Goal: Task Accomplishment & Management: Manage account settings

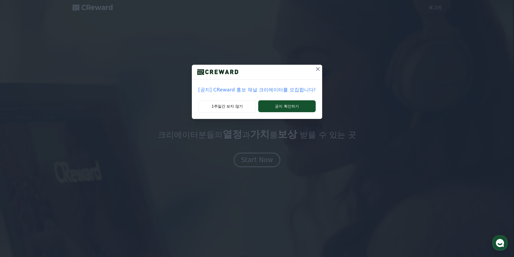
click at [318, 70] on icon at bounding box center [318, 69] width 4 height 4
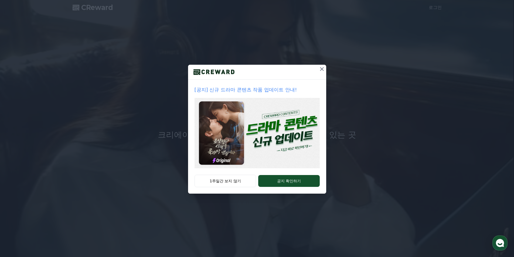
click at [322, 69] on icon at bounding box center [322, 69] width 6 height 6
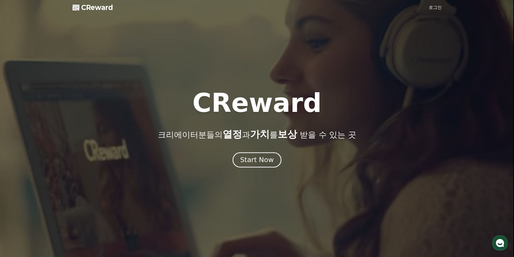
click at [265, 163] on div "Start Now" at bounding box center [256, 160] width 33 height 9
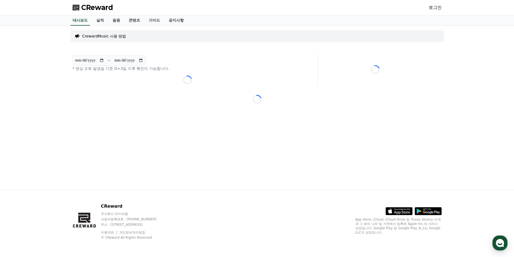
click at [437, 8] on link "로그인" at bounding box center [435, 7] width 13 height 6
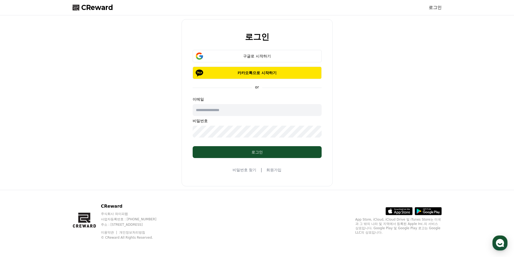
click at [267, 168] on link "회원가입" at bounding box center [273, 169] width 15 height 5
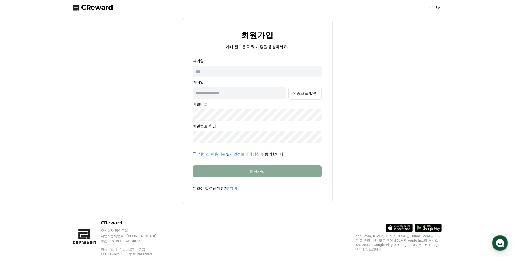
click at [224, 72] on input "text" at bounding box center [257, 72] width 129 height 12
type input "******"
type input "**********"
click at [300, 94] on div "인증코드 발송" at bounding box center [305, 93] width 24 height 5
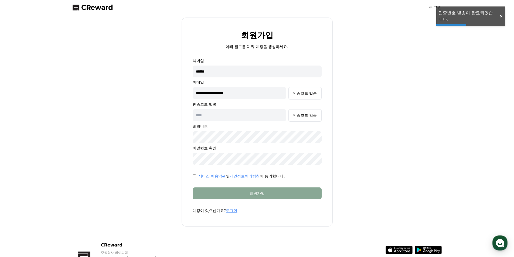
click at [251, 119] on input "text" at bounding box center [240, 115] width 94 height 12
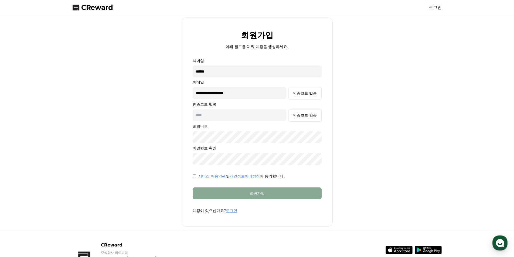
click at [224, 116] on input "text" at bounding box center [240, 115] width 94 height 12
type input "******"
click at [298, 117] on div "인증코드 검증" at bounding box center [305, 115] width 24 height 5
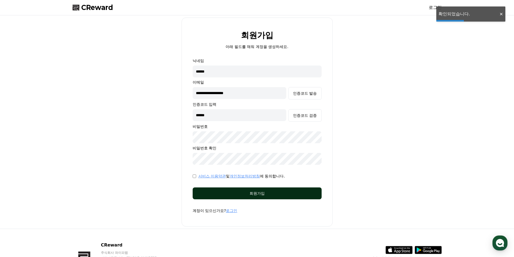
click at [270, 197] on button "회원가입" at bounding box center [257, 194] width 129 height 12
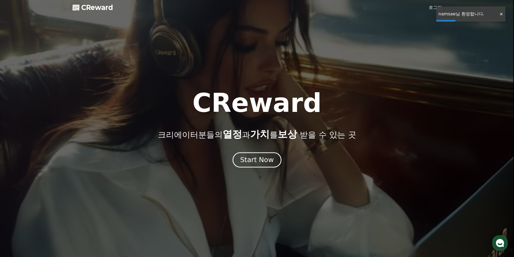
click at [269, 163] on div "Start Now" at bounding box center [256, 160] width 33 height 9
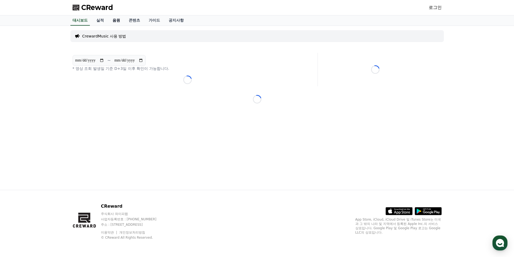
click at [116, 25] on link "음원" at bounding box center [116, 20] width 16 height 10
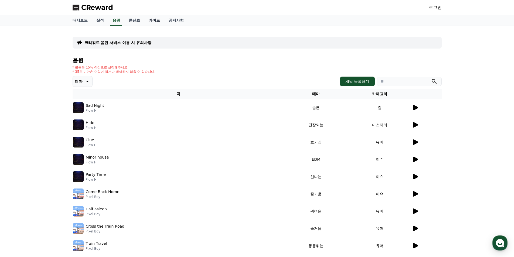
click at [156, 22] on link "가이드" at bounding box center [154, 20] width 20 height 10
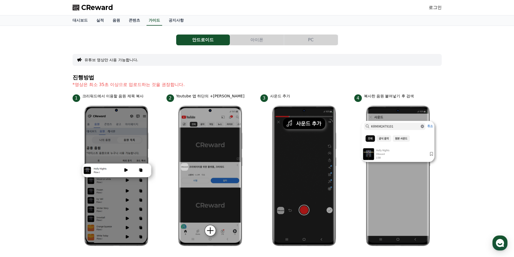
click at [92, 0] on div "CReward 로그인" at bounding box center [257, 7] width 378 height 15
click at [91, 5] on span "CReward" at bounding box center [97, 7] width 32 height 9
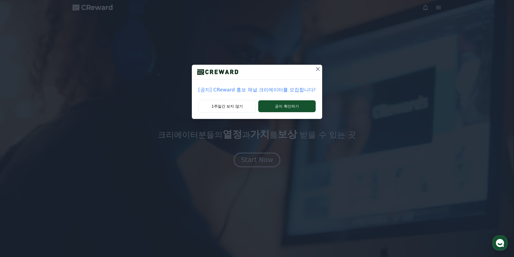
click at [317, 69] on icon at bounding box center [318, 69] width 4 height 4
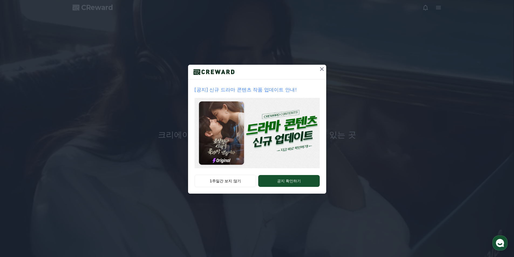
click at [323, 68] on icon at bounding box center [322, 69] width 4 height 4
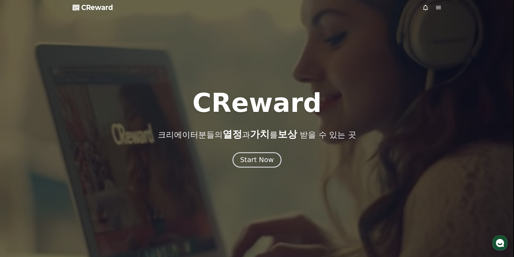
click at [255, 163] on div "Start Now" at bounding box center [256, 160] width 33 height 9
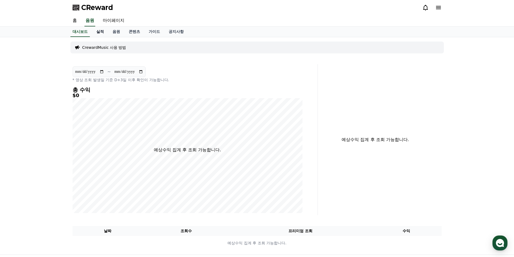
click at [102, 32] on link "실적" at bounding box center [100, 32] width 16 height 10
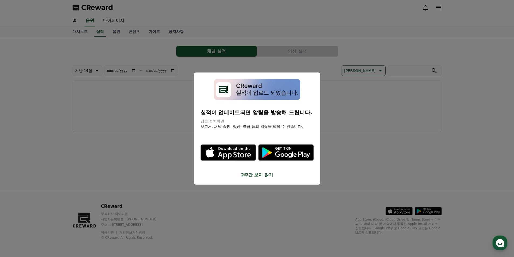
click at [261, 177] on button "2주간 보지 않기" at bounding box center [257, 175] width 113 height 6
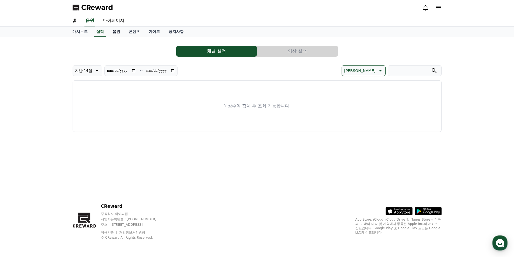
click at [115, 35] on link "음원" at bounding box center [116, 32] width 16 height 10
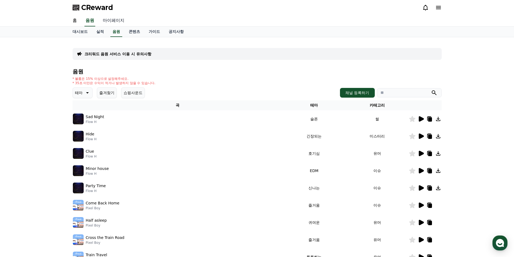
click at [116, 22] on link "마이페이지" at bounding box center [114, 20] width 30 height 11
select select "**********"
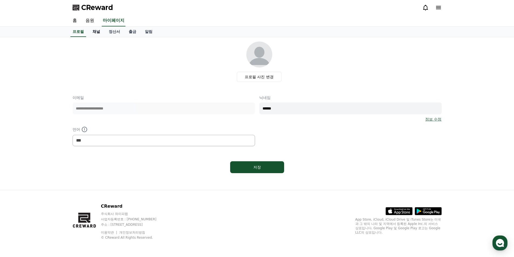
click at [95, 32] on link "채널" at bounding box center [96, 32] width 16 height 10
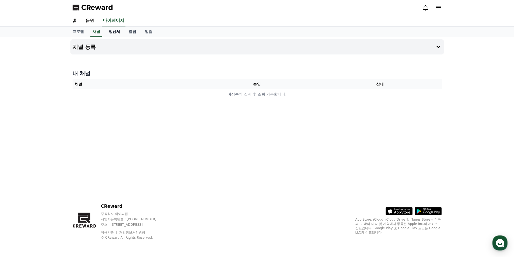
click at [115, 33] on link "정산서" at bounding box center [114, 32] width 20 height 10
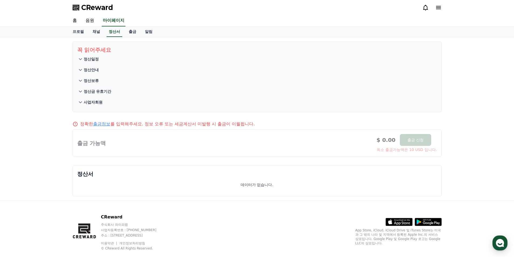
click at [80, 103] on icon at bounding box center [80, 103] width 3 height 2
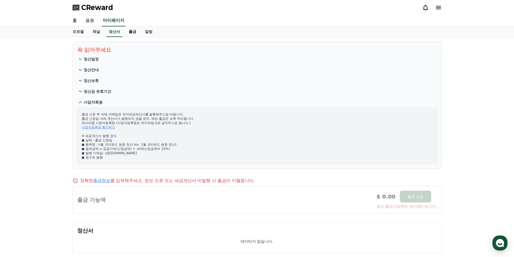
click at [131, 32] on link "출금" at bounding box center [132, 32] width 16 height 10
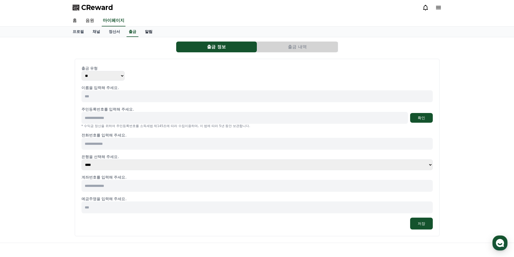
click at [148, 32] on link "알림" at bounding box center [149, 32] width 16 height 10
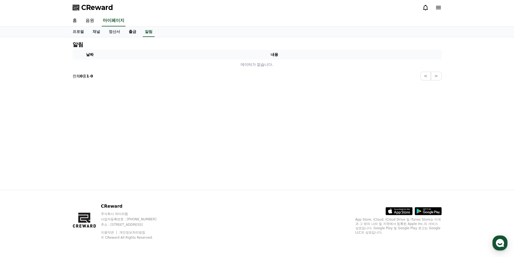
click at [129, 33] on link "출금" at bounding box center [132, 32] width 16 height 10
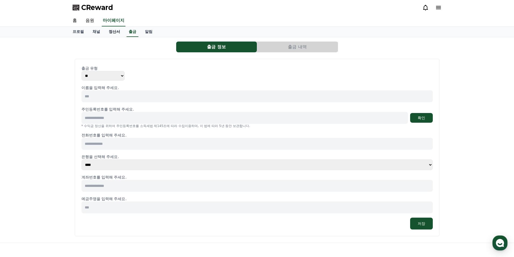
click at [115, 33] on link "정산서" at bounding box center [114, 32] width 20 height 10
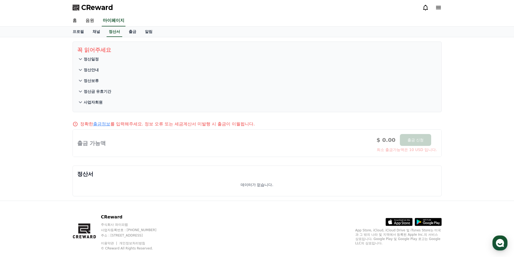
click at [82, 61] on icon at bounding box center [80, 59] width 6 height 6
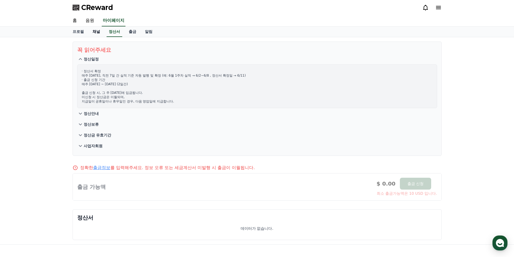
click at [100, 32] on link "채널" at bounding box center [96, 32] width 16 height 10
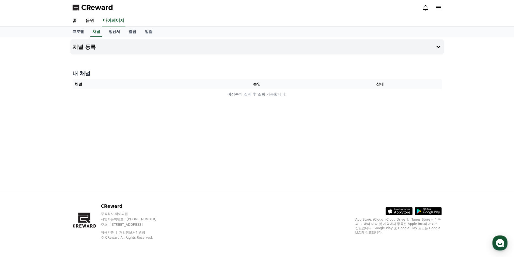
click at [84, 33] on link "프로필" at bounding box center [78, 32] width 20 height 10
select select "**********"
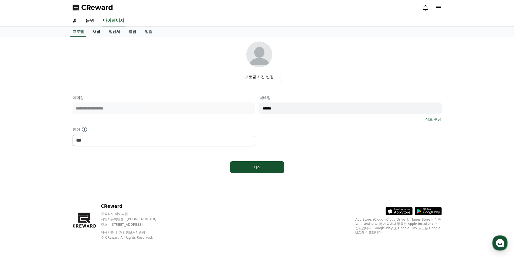
click at [98, 31] on link "채널" at bounding box center [96, 32] width 16 height 10
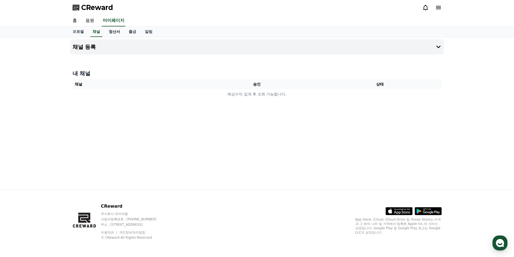
click at [112, 33] on link "정산서" at bounding box center [114, 32] width 20 height 10
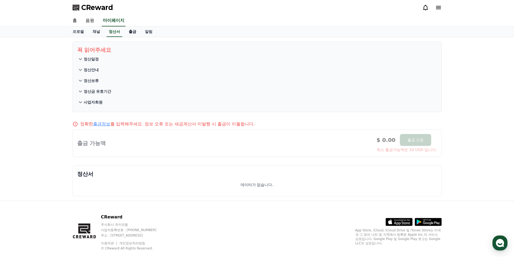
click at [130, 34] on link "출금" at bounding box center [132, 32] width 16 height 10
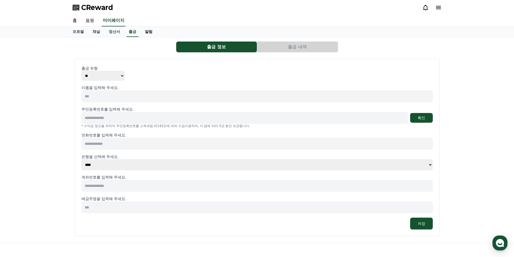
drag, startPoint x: 138, startPoint y: 25, endPoint x: 146, endPoint y: 32, distance: 10.3
click at [138, 26] on div "홈 음원 마이페이지" at bounding box center [257, 20] width 378 height 11
click at [149, 32] on link "알림" at bounding box center [149, 32] width 16 height 10
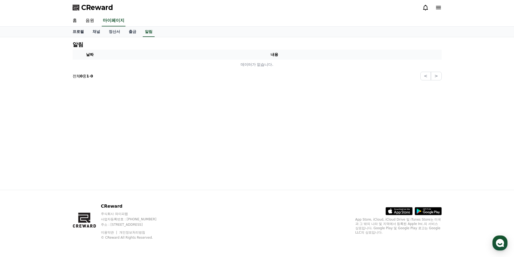
click at [75, 32] on link "프로필" at bounding box center [78, 32] width 20 height 10
select select "**********"
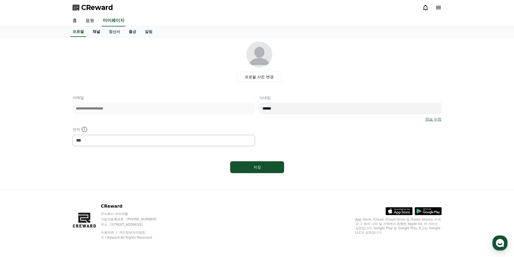
click at [98, 32] on link "채널" at bounding box center [96, 32] width 16 height 10
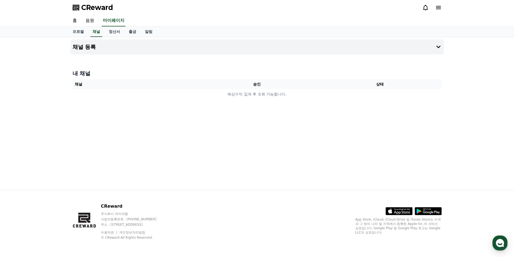
click at [127, 63] on div "채널 등록 내 채널 채널 승인 상태 예상수익 집계 후 조회 가능합니다." at bounding box center [257, 113] width 378 height 153
click at [123, 62] on div "채널 등록 내 채널 채널 승인 상태 예상수익 집계 후 조회 가능합니다." at bounding box center [257, 113] width 378 height 153
click at [140, 117] on div "채널 등록 내 채널 채널 승인 상태 예상수익 집계 후 조회 가능합니다." at bounding box center [257, 113] width 378 height 153
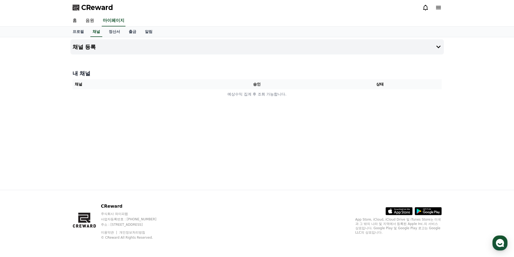
click at [136, 131] on div "채널 등록 내 채널 채널 승인 상태 예상수익 집계 후 조회 가능합니다." at bounding box center [257, 113] width 378 height 153
click at [117, 33] on link "정산서" at bounding box center [114, 32] width 20 height 10
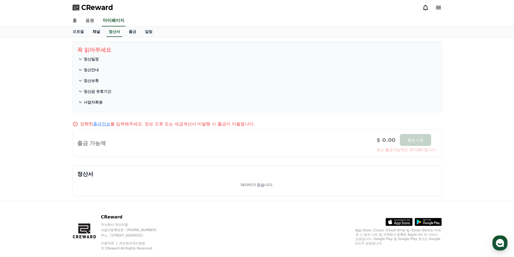
click at [96, 34] on link "채널" at bounding box center [96, 32] width 16 height 10
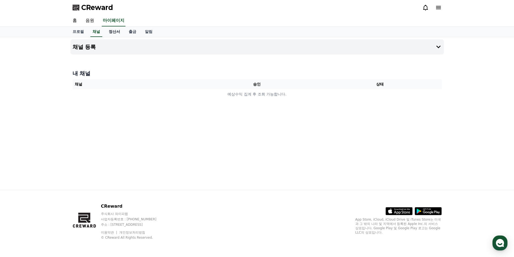
click at [120, 32] on link "정산서" at bounding box center [114, 32] width 20 height 10
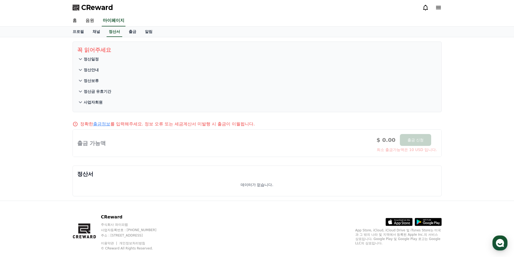
click at [440, 11] on div at bounding box center [432, 7] width 19 height 9
click at [439, 9] on icon at bounding box center [438, 7] width 5 height 3
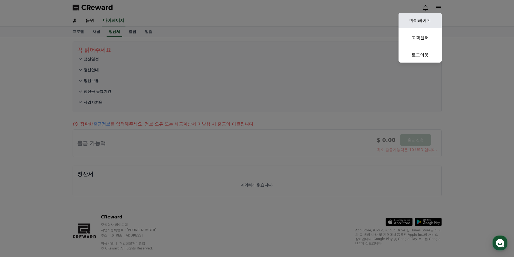
click at [424, 16] on link "마이페이지" at bounding box center [420, 20] width 43 height 15
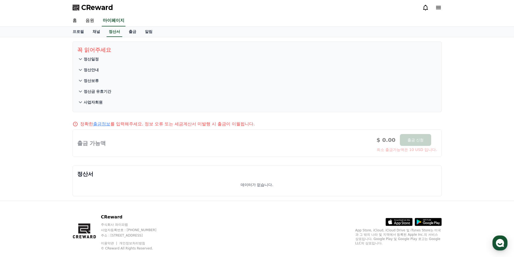
select select "**********"
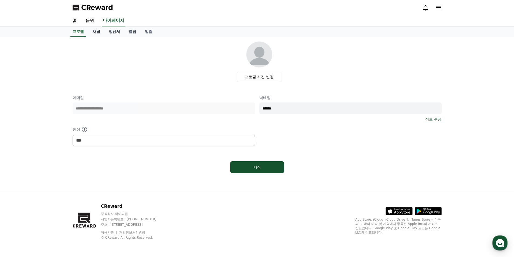
click at [104, 36] on link "채널" at bounding box center [96, 32] width 16 height 10
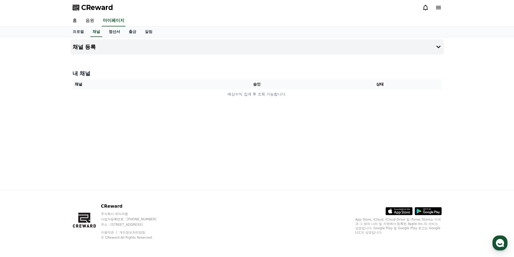
click at [111, 33] on link "정산서" at bounding box center [114, 32] width 20 height 10
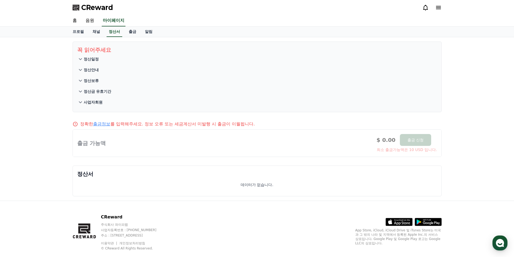
click at [80, 60] on icon at bounding box center [80, 59] width 6 height 6
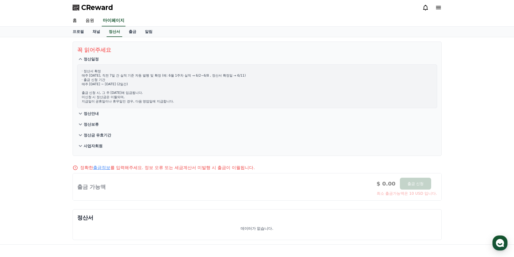
click at [79, 113] on icon at bounding box center [80, 113] width 6 height 6
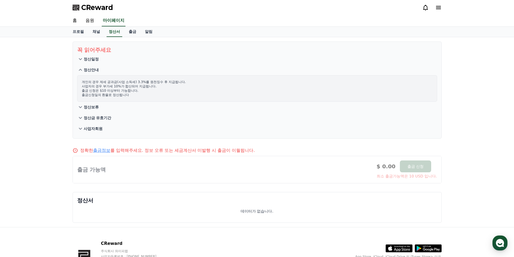
click at [79, 108] on icon at bounding box center [80, 107] width 6 height 6
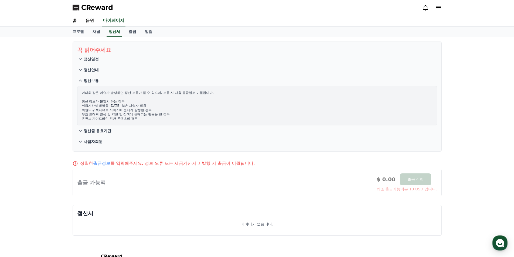
click at [80, 131] on icon at bounding box center [80, 131] width 3 height 2
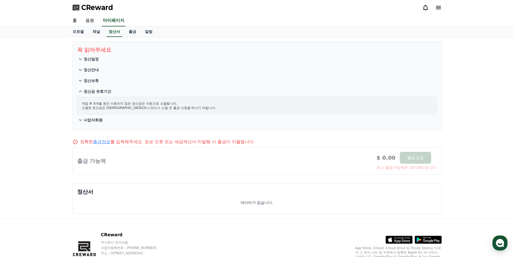
click at [80, 120] on icon at bounding box center [80, 120] width 3 height 2
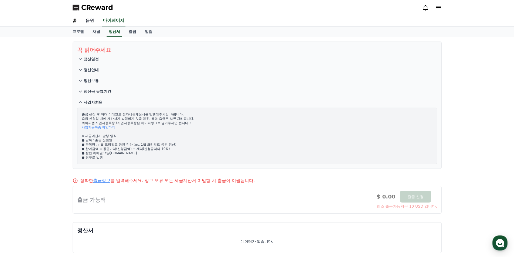
click at [92, 22] on link "음원" at bounding box center [89, 20] width 17 height 11
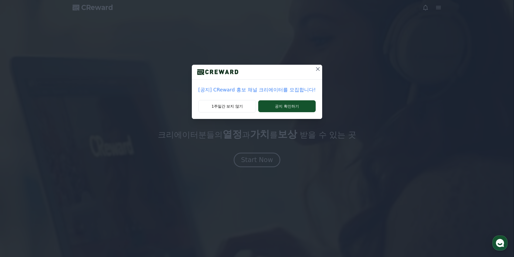
click at [315, 70] on icon at bounding box center [318, 69] width 6 height 6
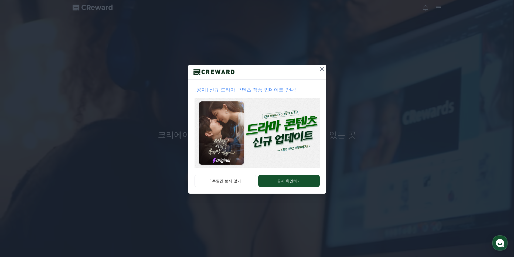
click at [319, 69] on icon at bounding box center [322, 69] width 6 height 6
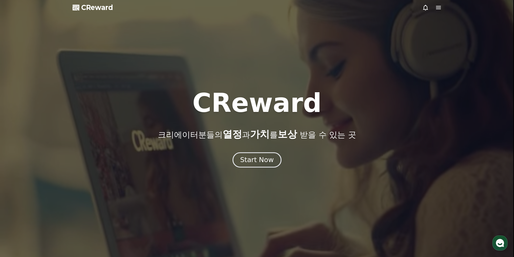
click at [255, 167] on button "Start Now" at bounding box center [257, 159] width 49 height 15
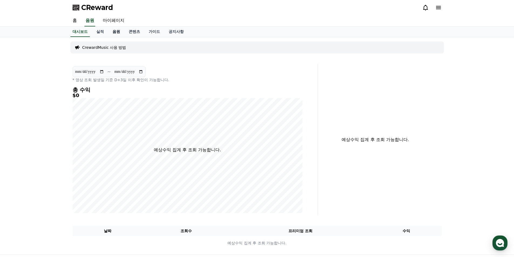
click at [116, 33] on link "음원" at bounding box center [116, 32] width 16 height 10
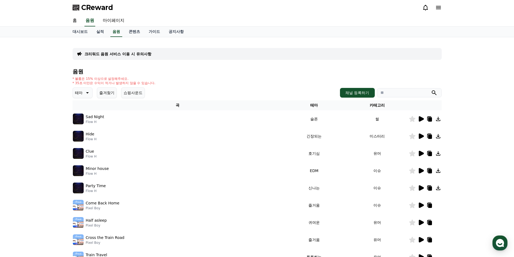
click at [86, 93] on icon at bounding box center [87, 93] width 6 height 6
click at [83, 112] on button "밝은" at bounding box center [79, 109] width 12 height 12
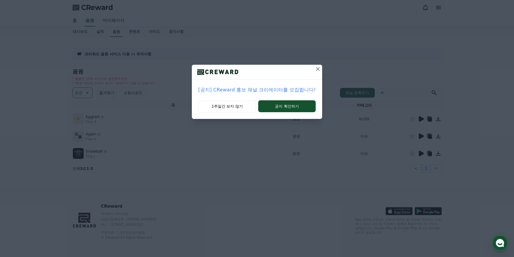
click at [317, 68] on icon at bounding box center [318, 69] width 6 height 6
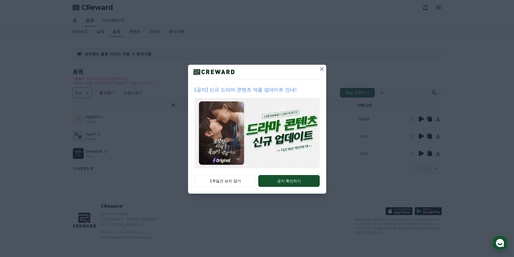
click at [323, 69] on icon at bounding box center [322, 69] width 6 height 6
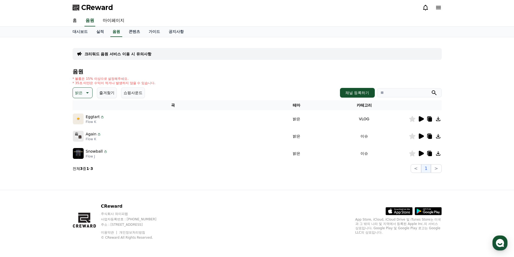
click at [421, 119] on icon at bounding box center [421, 118] width 5 height 5
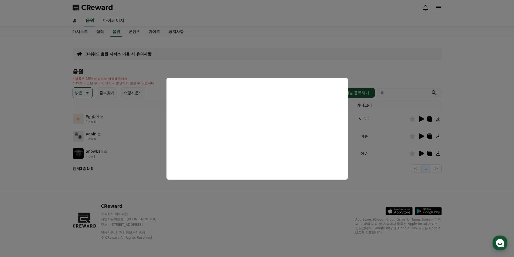
click at [29, 205] on button "close modal" at bounding box center [257, 128] width 514 height 257
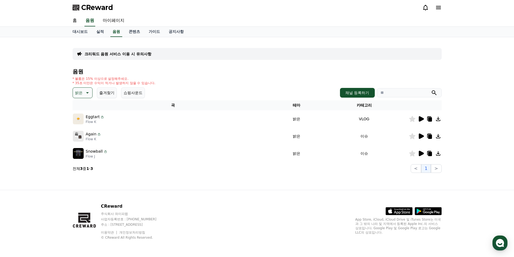
click at [88, 93] on icon at bounding box center [87, 93] width 6 height 6
click at [94, 10] on span "CReward" at bounding box center [97, 7] width 32 height 9
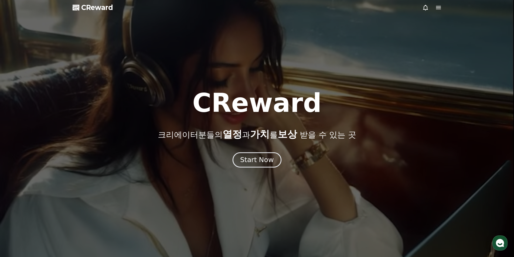
click at [252, 158] on div "Start Now" at bounding box center [256, 160] width 33 height 9
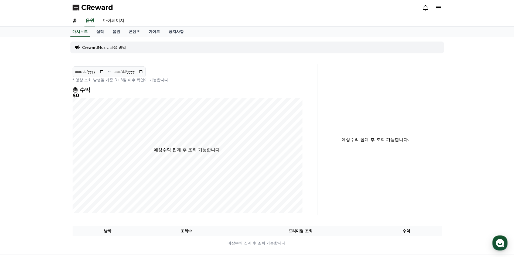
click at [436, 9] on icon at bounding box center [438, 7] width 5 height 3
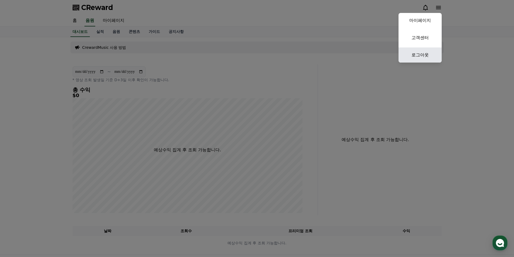
click at [422, 59] on link "로그아웃" at bounding box center [420, 55] width 43 height 15
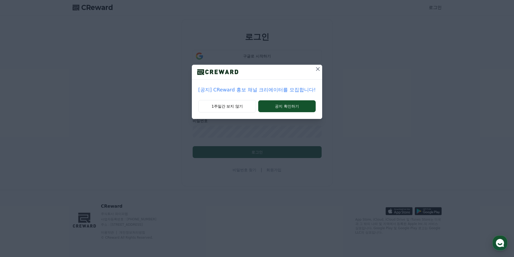
click at [315, 69] on icon at bounding box center [318, 69] width 6 height 6
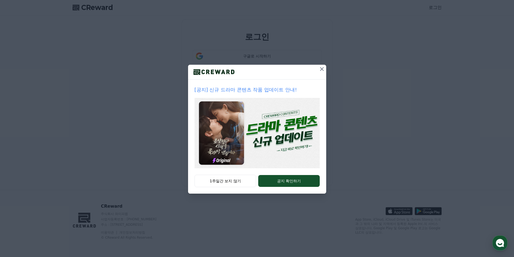
click at [319, 67] on icon at bounding box center [322, 69] width 6 height 6
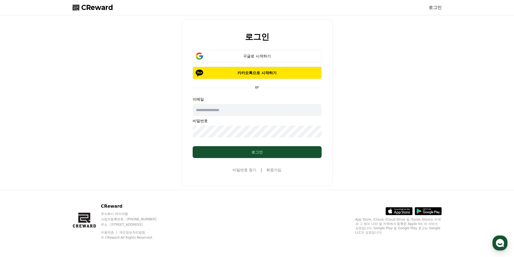
click at [272, 172] on link "회원가입" at bounding box center [273, 169] width 15 height 5
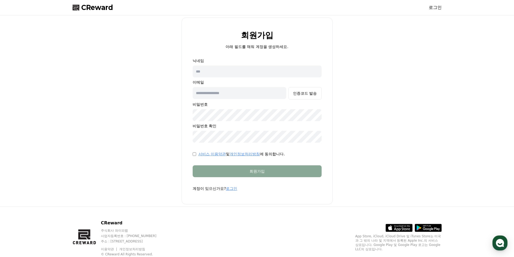
click at [226, 73] on input "text" at bounding box center [257, 72] width 129 height 12
type input "**********"
click at [308, 97] on button "인증코드 발송" at bounding box center [305, 93] width 33 height 12
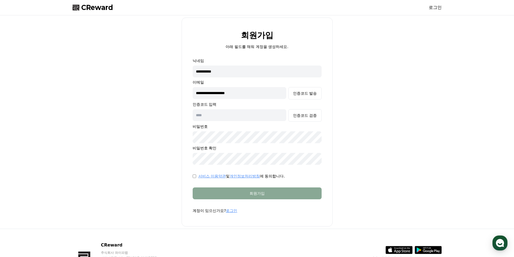
click at [250, 121] on div "인증코드 검증" at bounding box center [257, 115] width 129 height 12
click at [252, 116] on input "text" at bounding box center [240, 115] width 94 height 12
type input "******"
click at [300, 116] on div "인증코드 검증" at bounding box center [305, 115] width 24 height 5
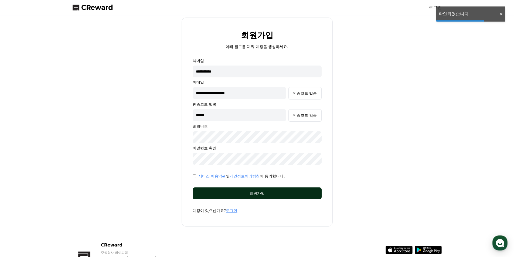
click at [251, 192] on div "회원가입" at bounding box center [257, 193] width 107 height 5
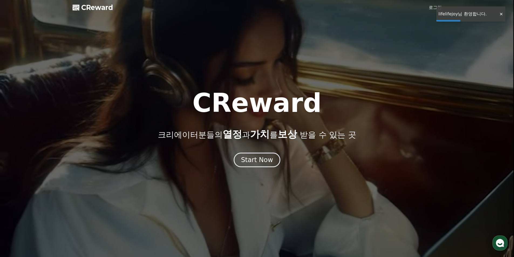
click at [267, 151] on div "CReward 크리에이터분들의 열정 과 가치 를 보상 받을 수 있는 곳 Start Now" at bounding box center [257, 128] width 514 height 77
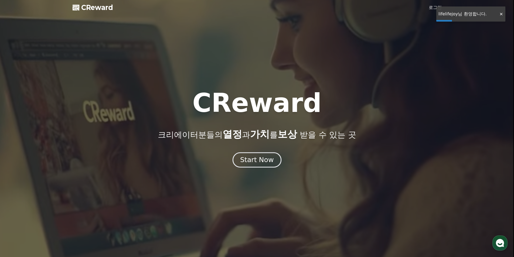
click at [266, 156] on div "Start Now" at bounding box center [256, 160] width 33 height 9
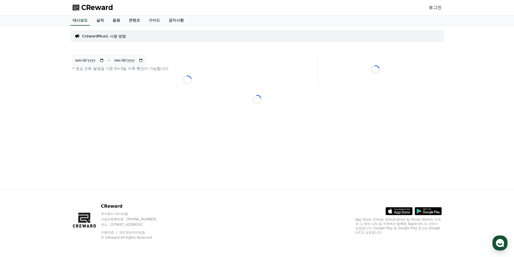
click at [106, 6] on span "CReward" at bounding box center [97, 7] width 32 height 9
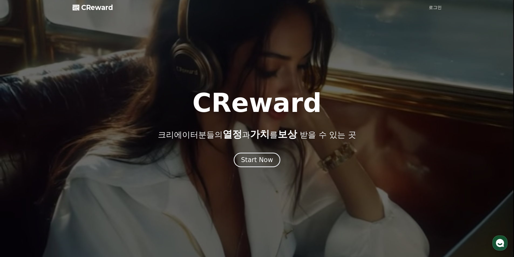
click at [437, 7] on link "로그인" at bounding box center [435, 7] width 13 height 6
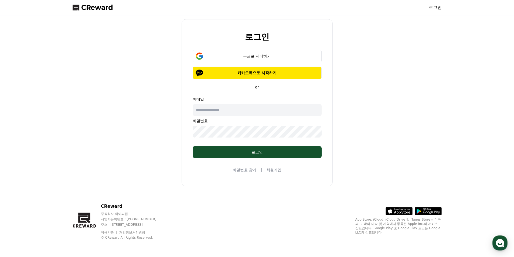
click at [239, 107] on input "text" at bounding box center [257, 110] width 129 height 12
type input "**********"
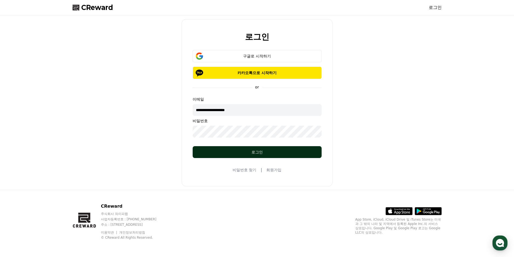
click at [293, 150] on div "로그인" at bounding box center [257, 152] width 107 height 5
